Goal: Task Accomplishment & Management: Manage account settings

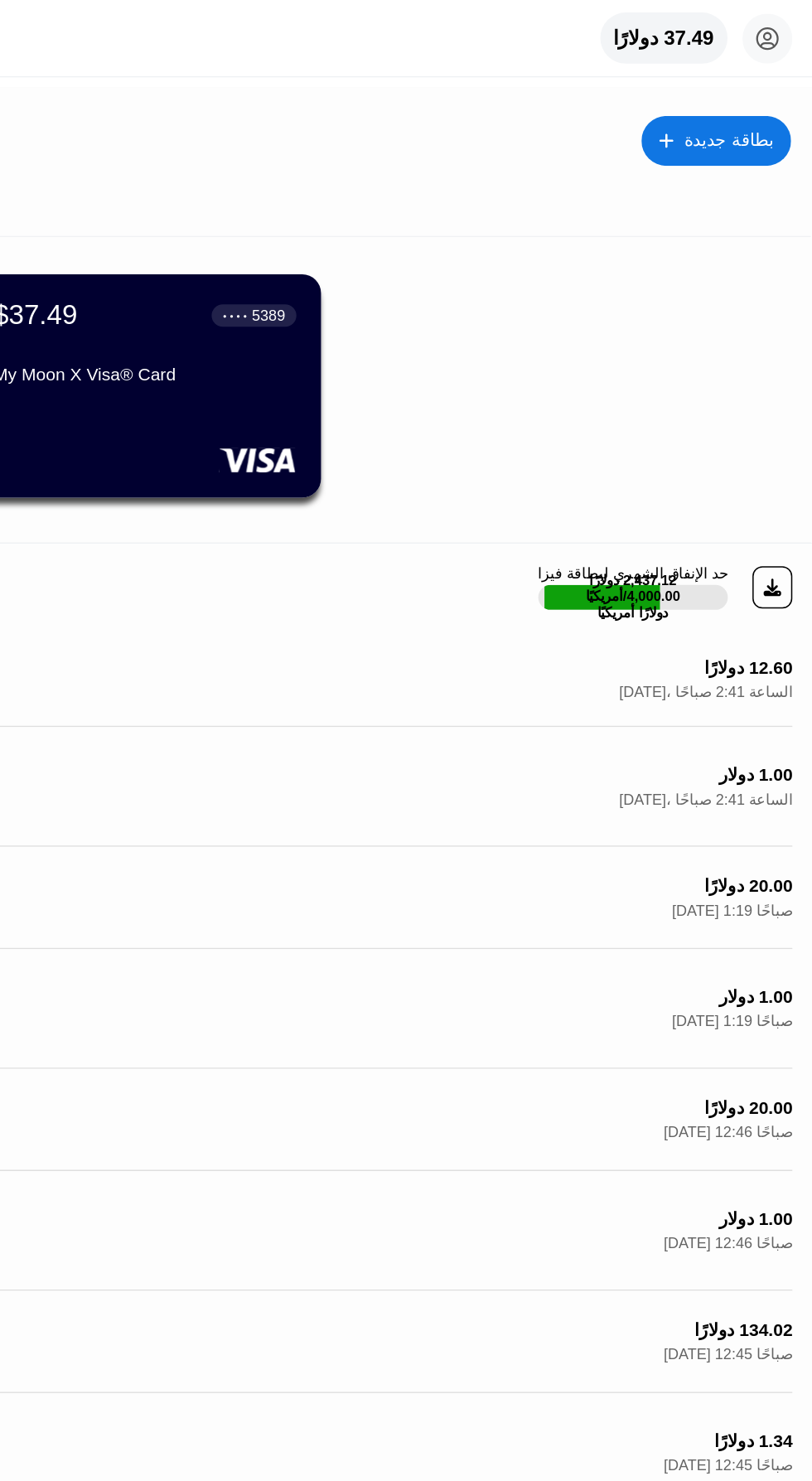
click at [432, 253] on div "$37.49 ● ● ● ● 5389 My Moon X Visa® Card" at bounding box center [369, 231] width 202 height 63
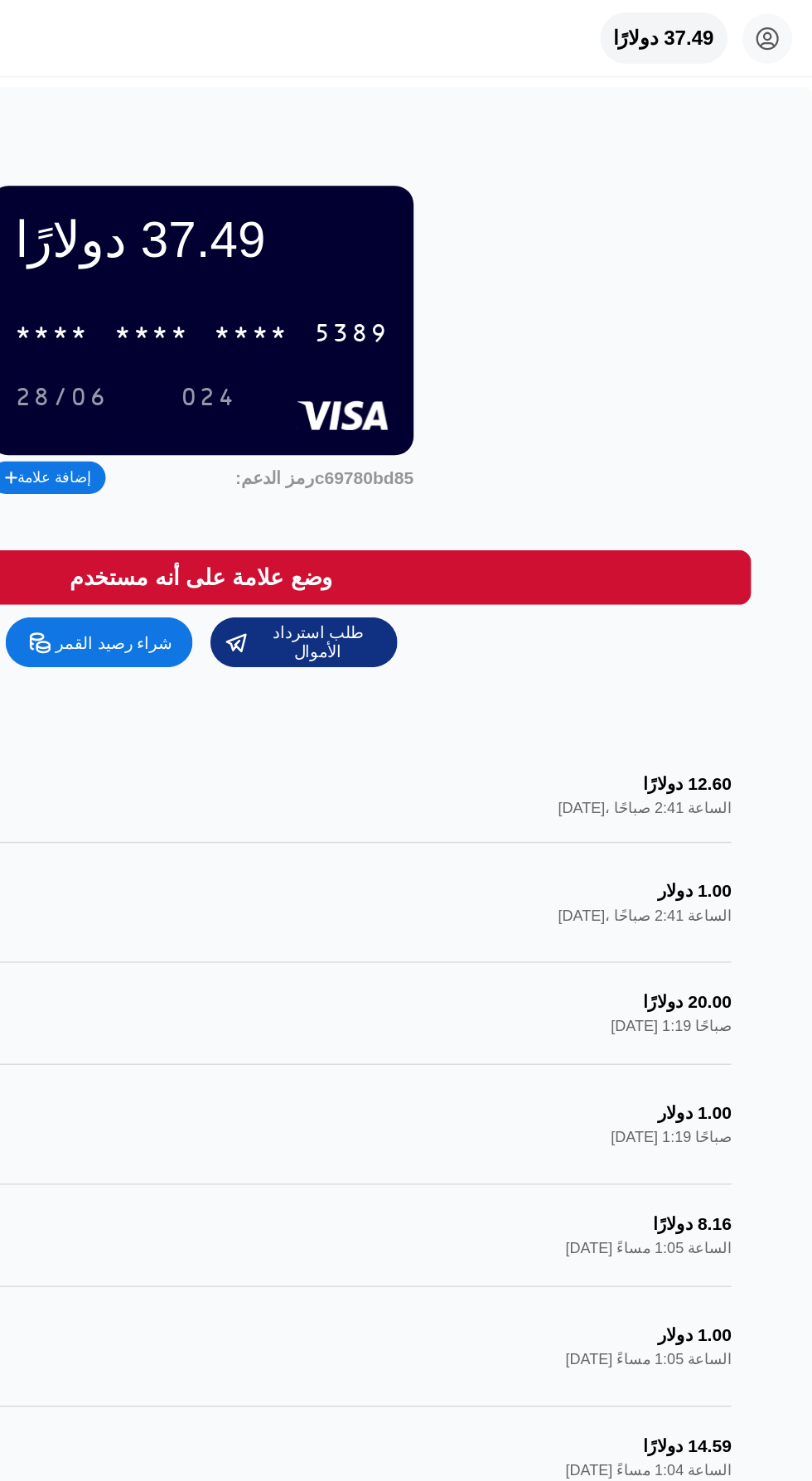
click at [507, 232] on font "5389" at bounding box center [505, 222] width 50 height 19
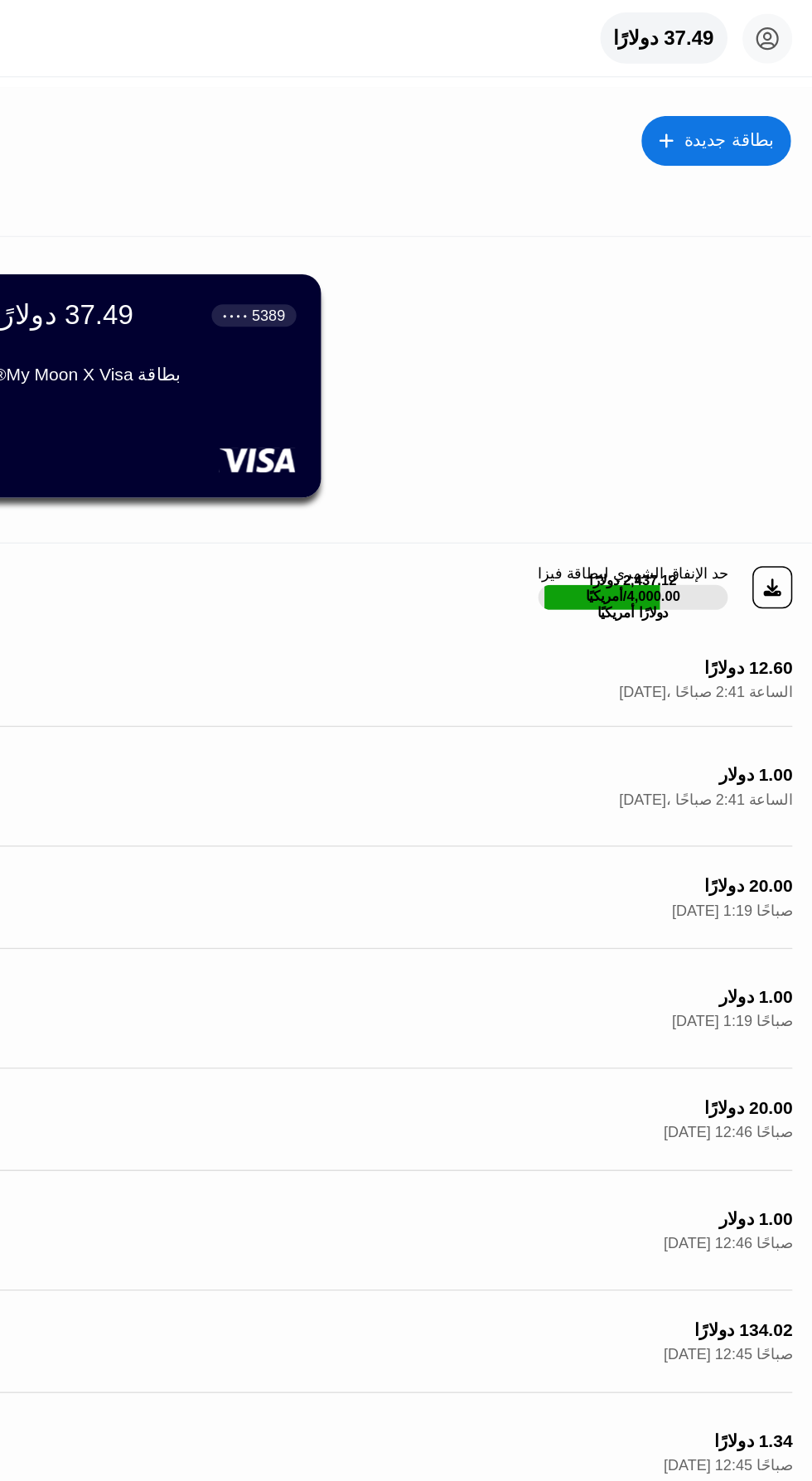
click at [453, 295] on div "37.49 دولارًا ● ● ● ● 5389 بطاقة My Moon X Visa®" at bounding box center [368, 257] width 235 height 149
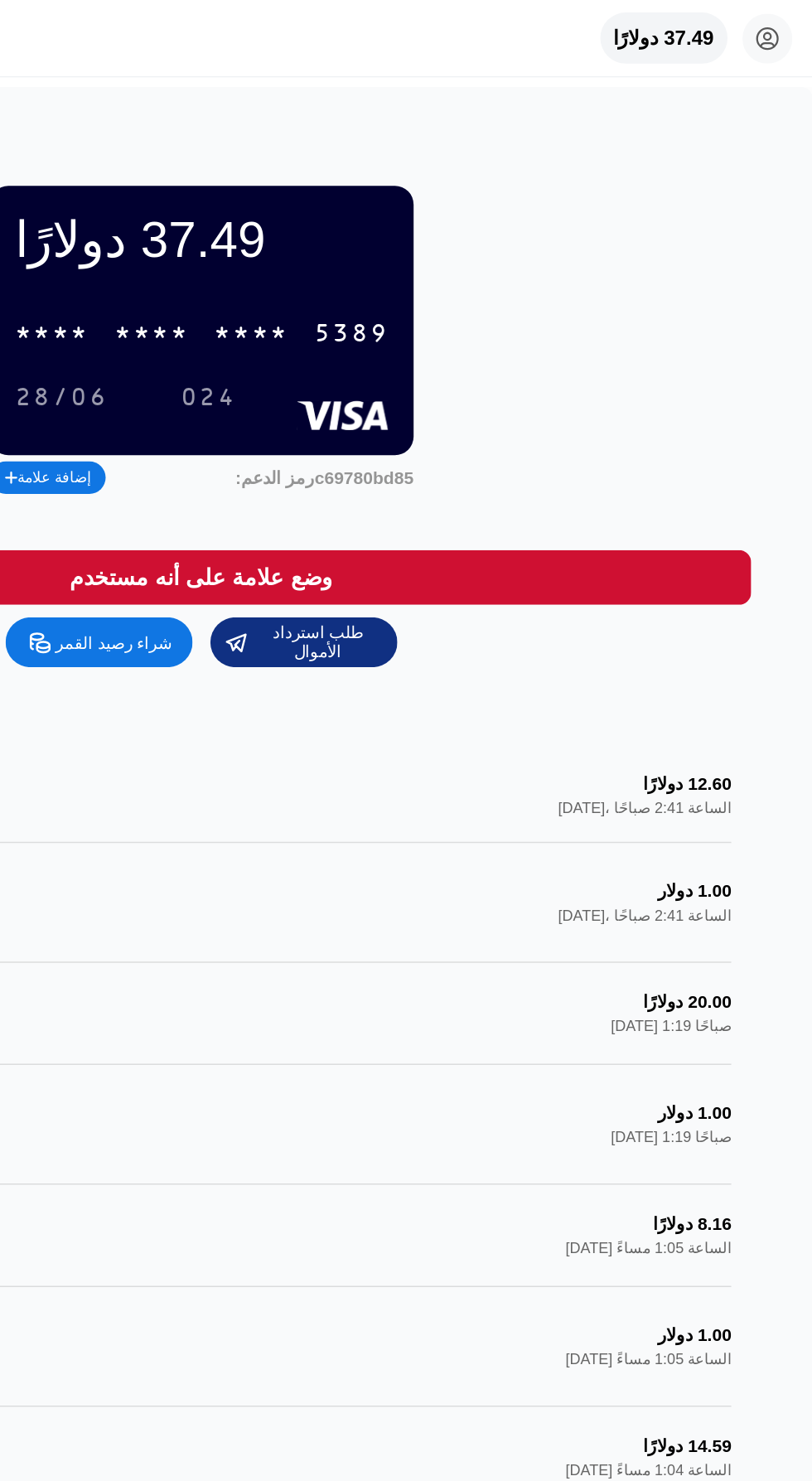
click at [424, 148] on div "37.49 دولارًا * * * * * * * * * * * * 5389 28/06 024" at bounding box center [406, 214] width 282 height 179
click at [370, 213] on div "37.49 دولارًا * * * * * * * * * * * * 5389 28/06 024" at bounding box center [406, 214] width 282 height 179
click at [470, 286] on rect at bounding box center [499, 276] width 61 height 20
click at [373, 232] on font "*" at bounding box center [366, 222] width 13 height 19
